Goal: Find specific page/section: Find specific page/section

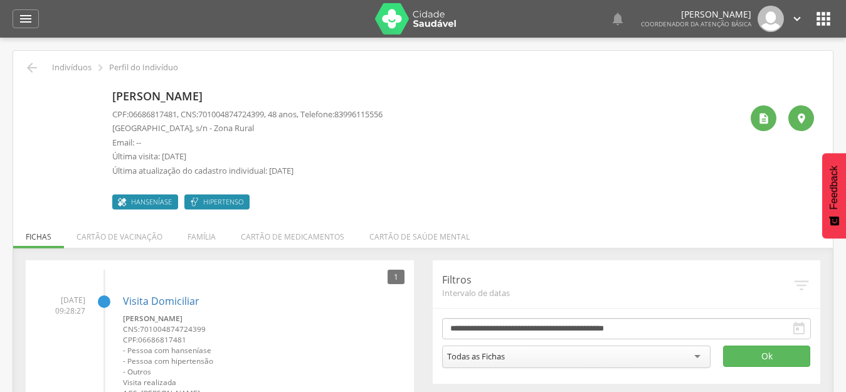
drag, startPoint x: 293, startPoint y: 98, endPoint x: 114, endPoint y: 94, distance: 179.5
click at [114, 94] on p "Antonio Adrielson de Melo" at bounding box center [247, 96] width 270 height 16
copy p "Antonio Adrielson de Melo"
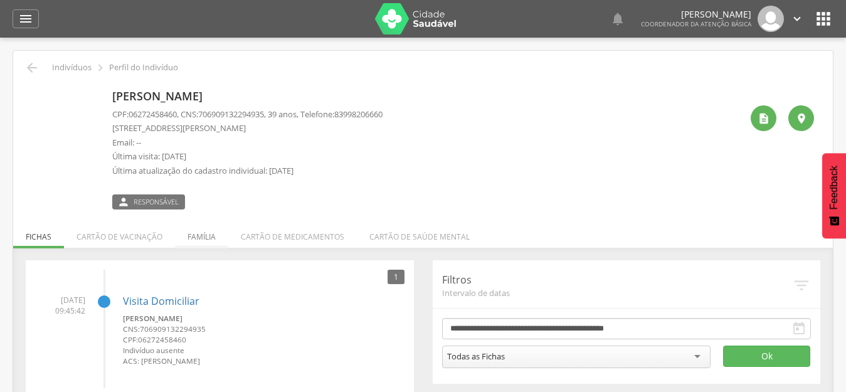
click at [188, 242] on li "Família" at bounding box center [201, 233] width 53 height 29
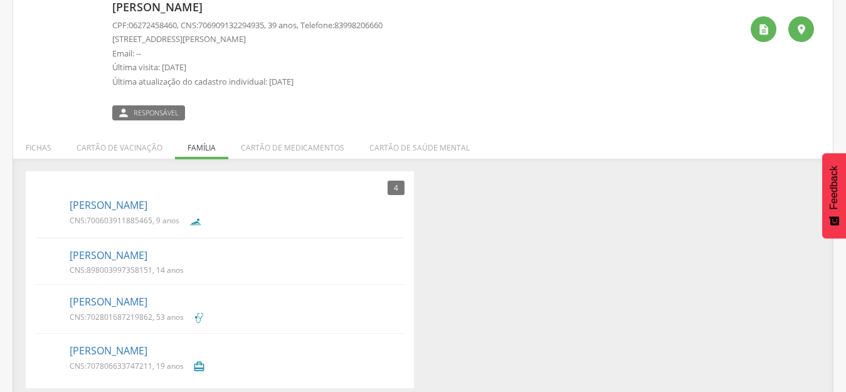
scroll to position [98, 0]
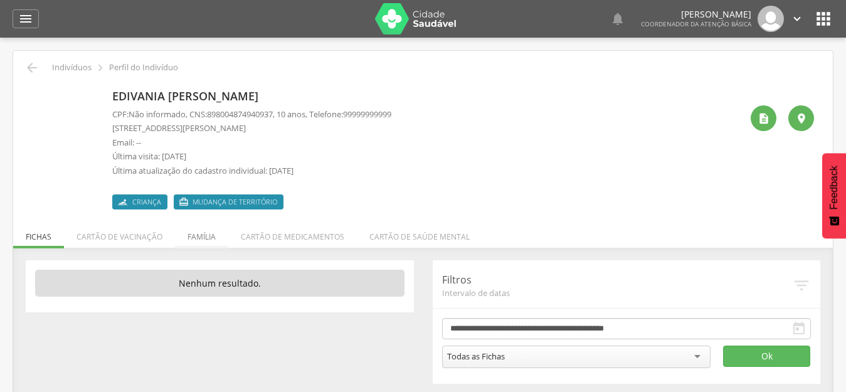
click at [194, 235] on li "Família" at bounding box center [201, 233] width 53 height 29
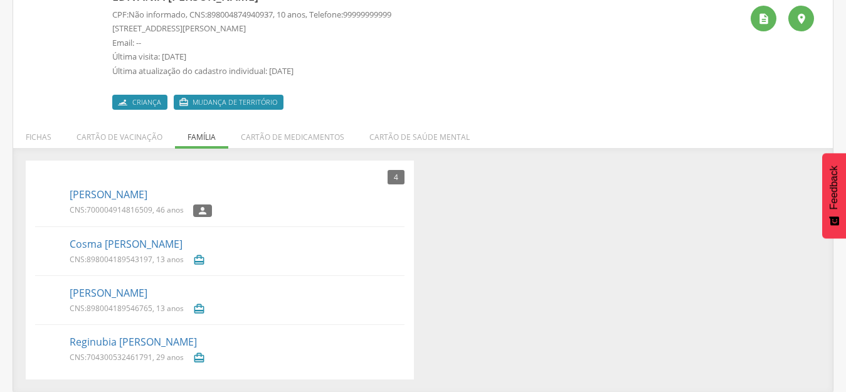
scroll to position [100, 0]
click at [121, 340] on link "Reginubia Bezerra da Silva" at bounding box center [133, 341] width 127 height 14
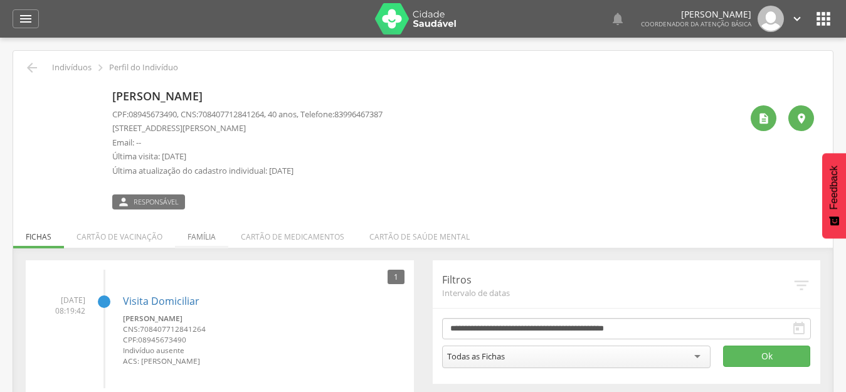
click at [198, 236] on li "Família" at bounding box center [201, 233] width 53 height 29
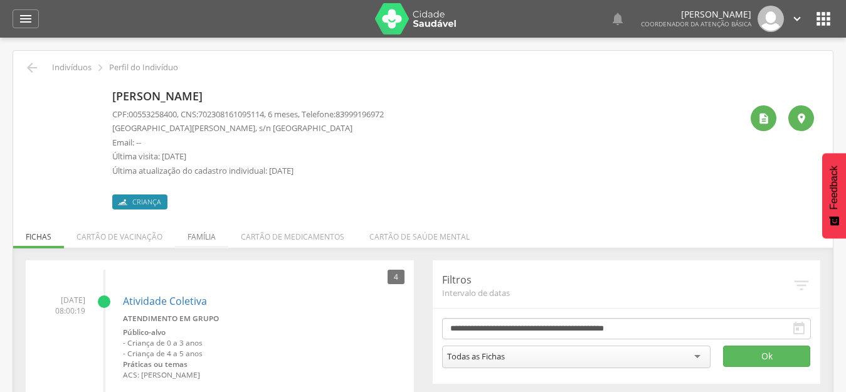
click at [198, 240] on li "Família" at bounding box center [201, 233] width 53 height 29
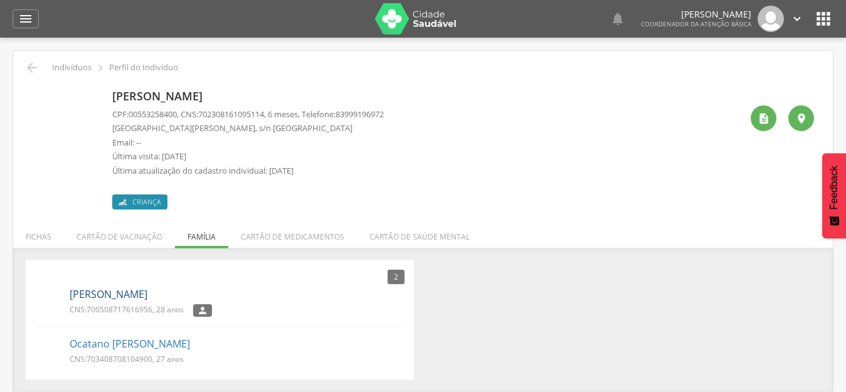
click at [117, 297] on link "Cátia Cilene de Melo Marcolino" at bounding box center [109, 294] width 78 height 14
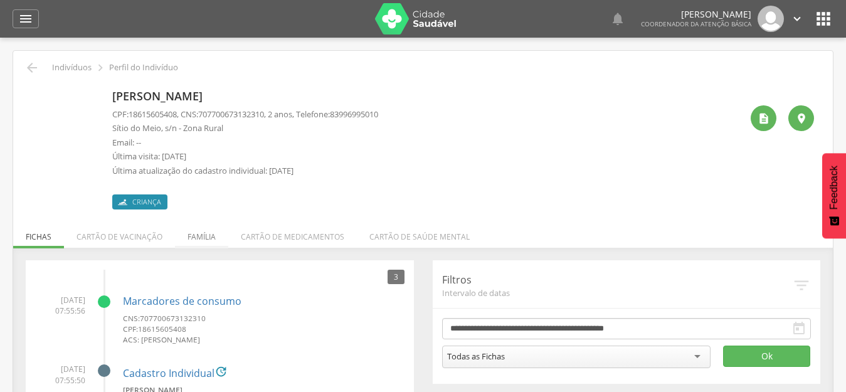
click at [204, 236] on li "Família" at bounding box center [201, 233] width 53 height 29
